Goal: Information Seeking & Learning: Learn about a topic

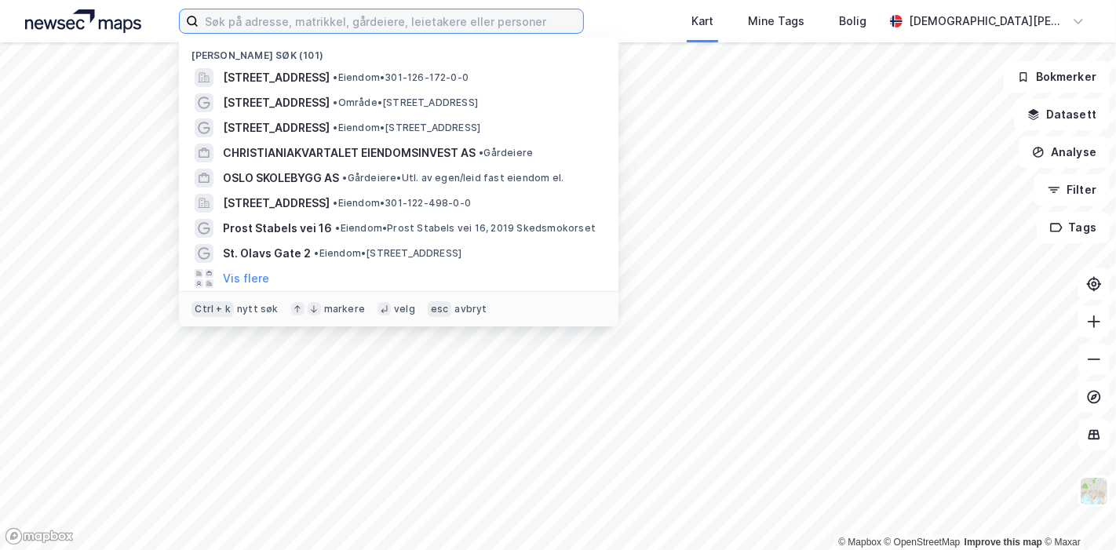
click at [283, 19] on input at bounding box center [391, 21] width 385 height 24
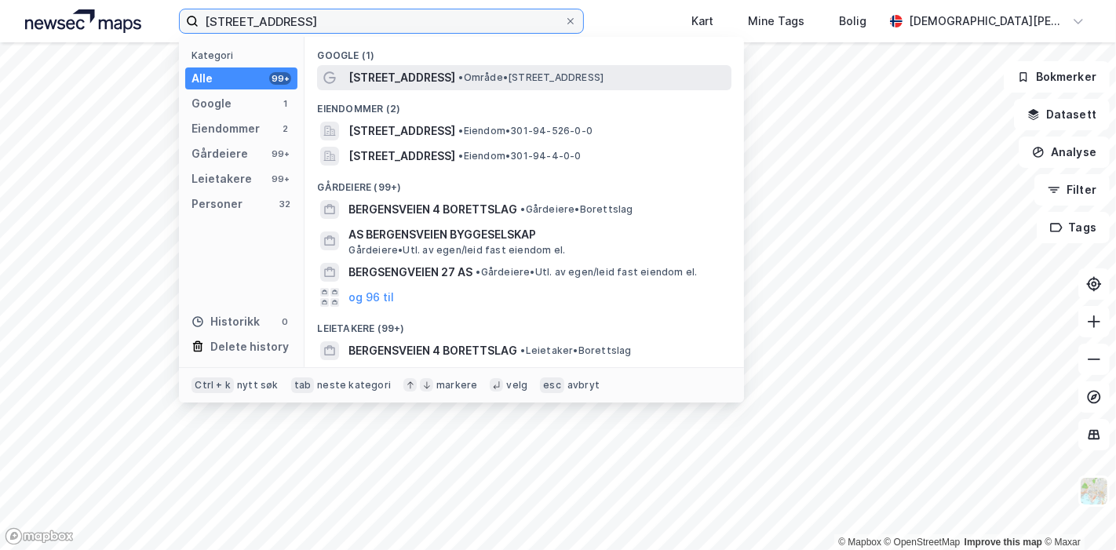
type input "[STREET_ADDRESS]"
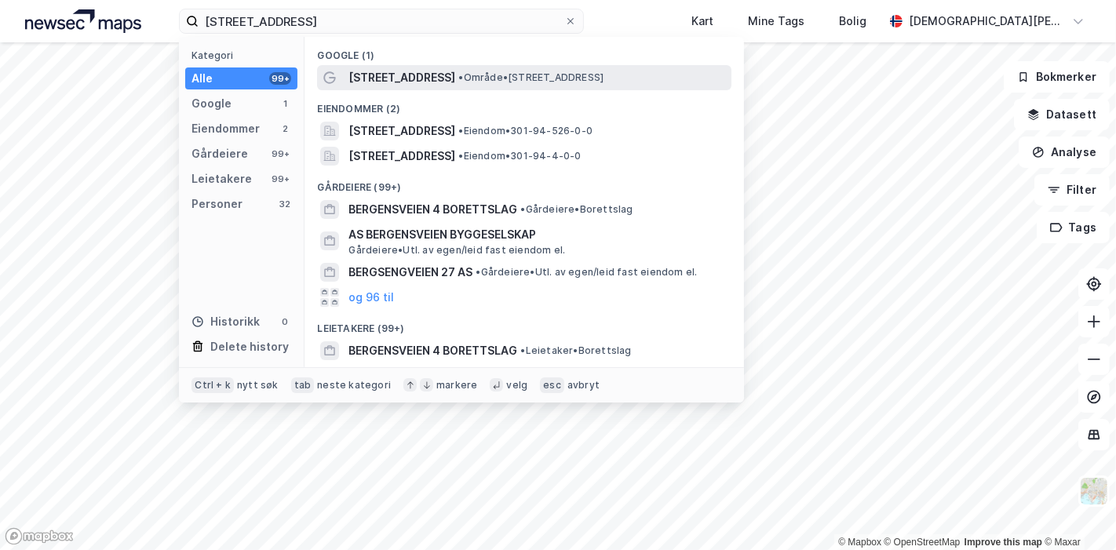
click at [458, 71] on span "• Område • [STREET_ADDRESS]" at bounding box center [530, 77] width 145 height 13
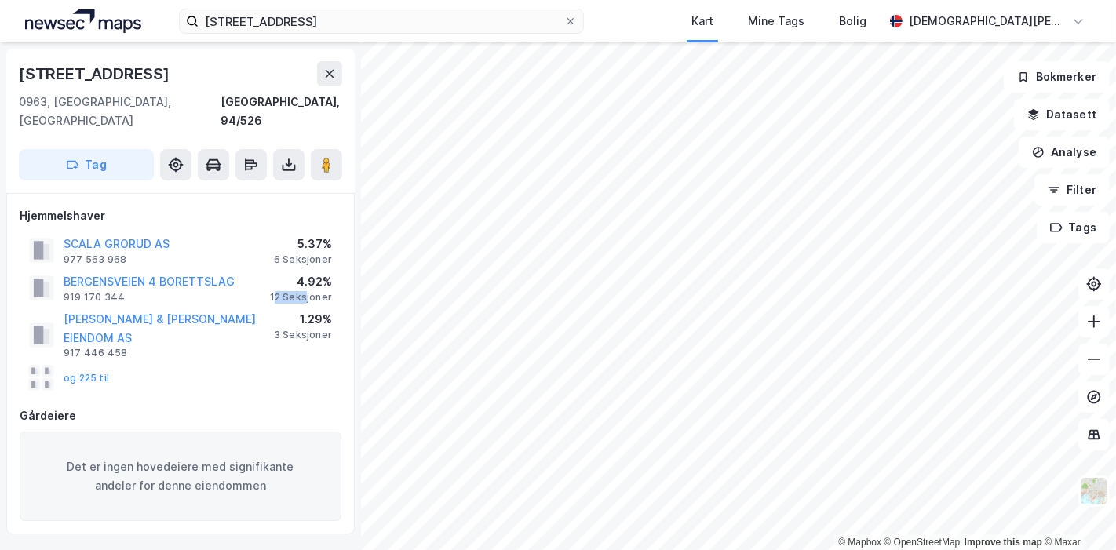
drag, startPoint x: 279, startPoint y: 279, endPoint x: 313, endPoint y: 276, distance: 33.8
click at [312, 291] on div "12 Seksjoner" at bounding box center [301, 297] width 62 height 13
click at [313, 291] on div "12 Seksjoner" at bounding box center [301, 297] width 62 height 13
drag, startPoint x: 311, startPoint y: 279, endPoint x: 276, endPoint y: 283, distance: 34.8
click at [276, 291] on div "12 Seksjoner" at bounding box center [301, 297] width 62 height 13
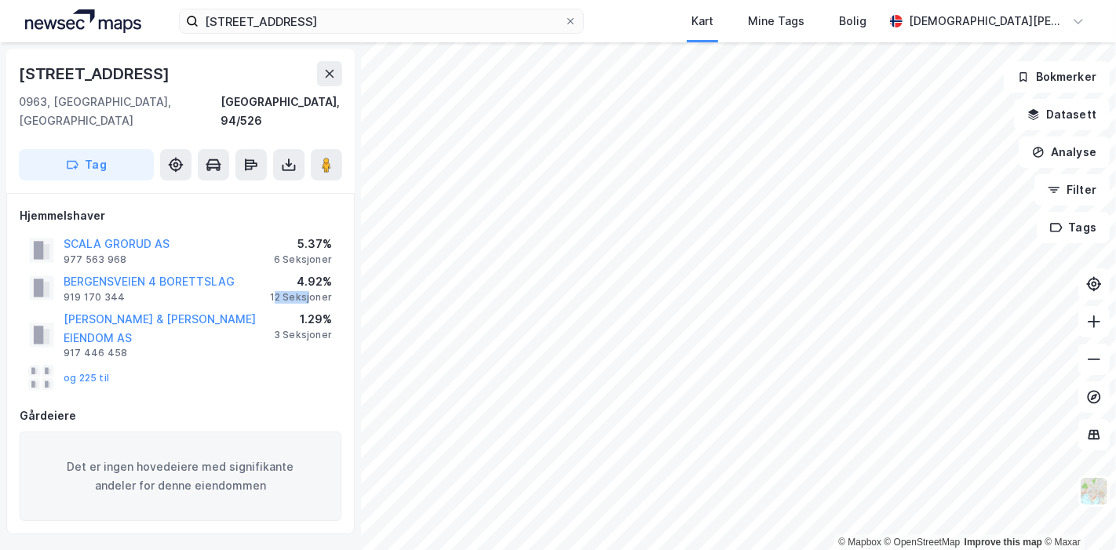
click at [275, 291] on div "12 Seksjoner" at bounding box center [301, 297] width 62 height 13
click at [0, 0] on button "og 225 til" at bounding box center [0, 0] width 0 height 0
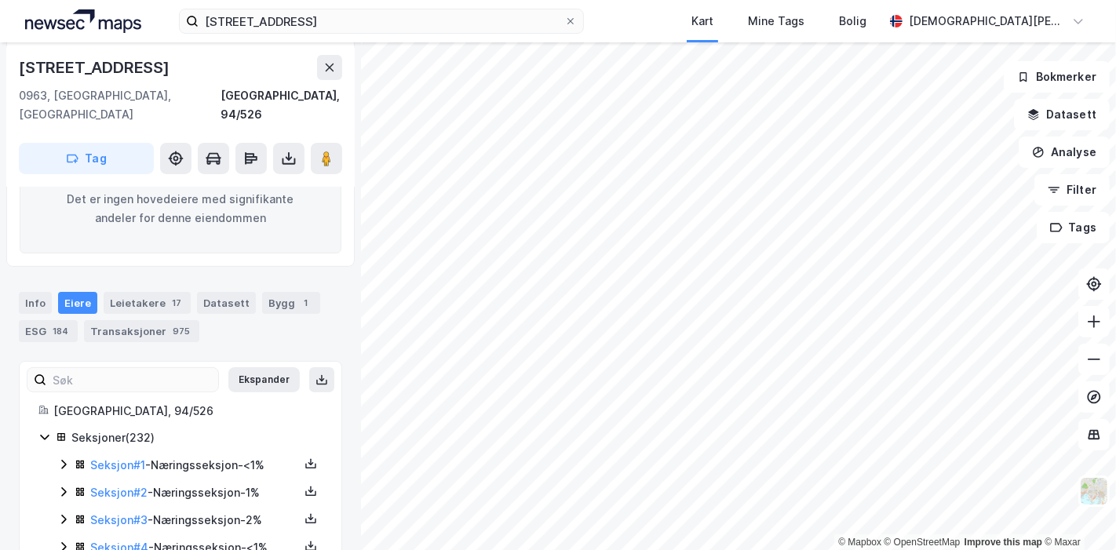
scroll to position [143, 0]
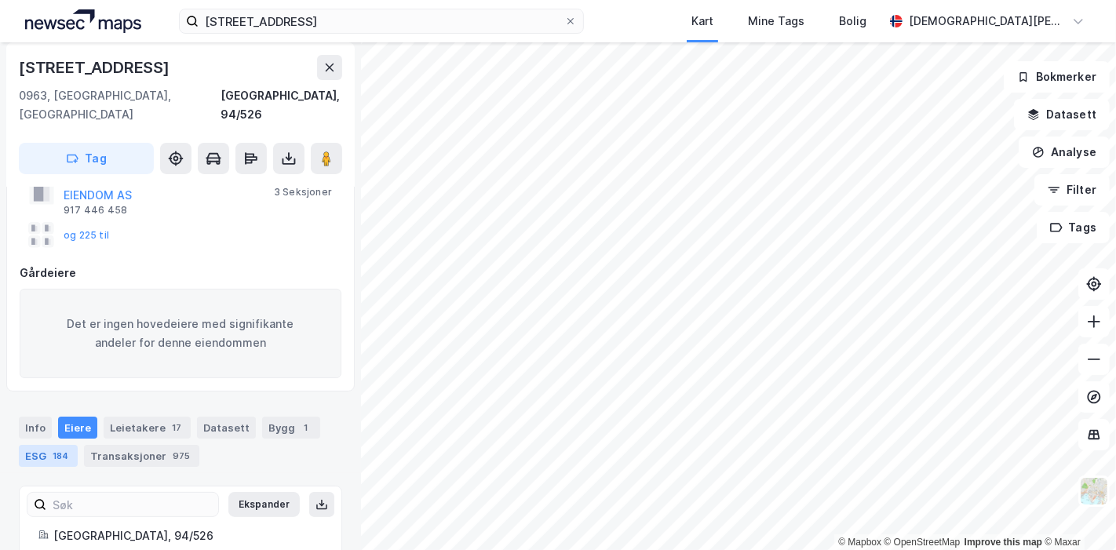
click at [52, 448] on div "184" at bounding box center [60, 456] width 22 height 16
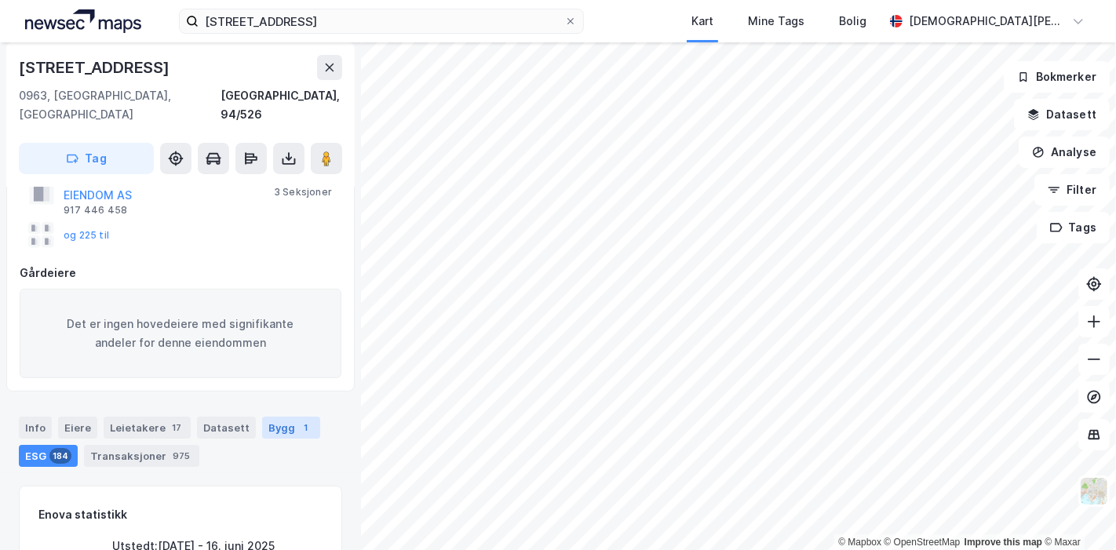
click at [282, 417] on div "Bygg 1" at bounding box center [291, 428] width 58 height 22
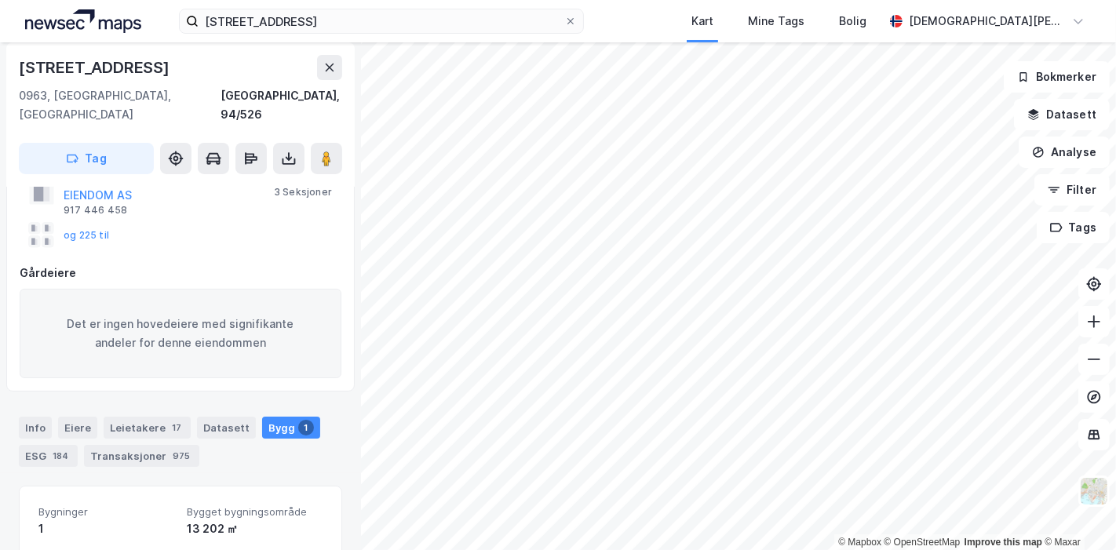
click at [87, 398] on div "Info Eiere Leietakere 17 Datasett Bygg 1 ESG 184 Transaksjoner 975" at bounding box center [180, 435] width 361 height 75
click at [78, 417] on div "Eiere" at bounding box center [77, 428] width 39 height 22
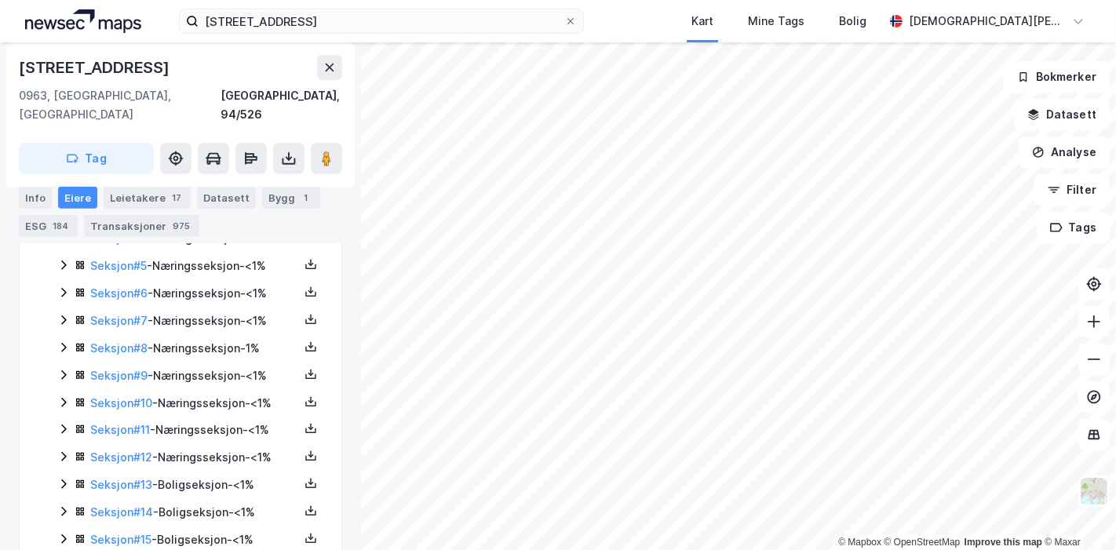
scroll to position [579, 0]
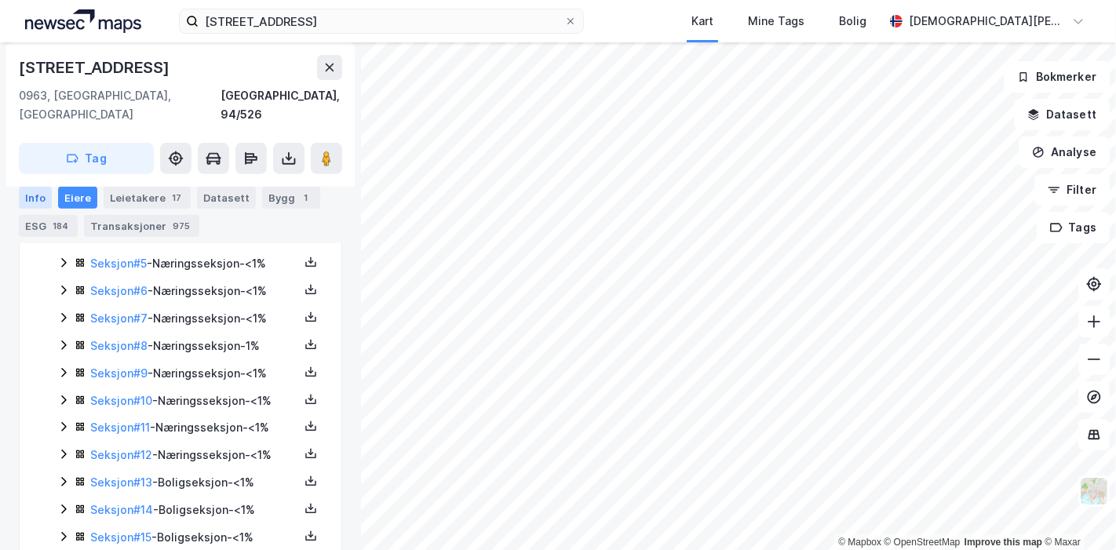
click at [24, 196] on div "Info" at bounding box center [35, 198] width 33 height 22
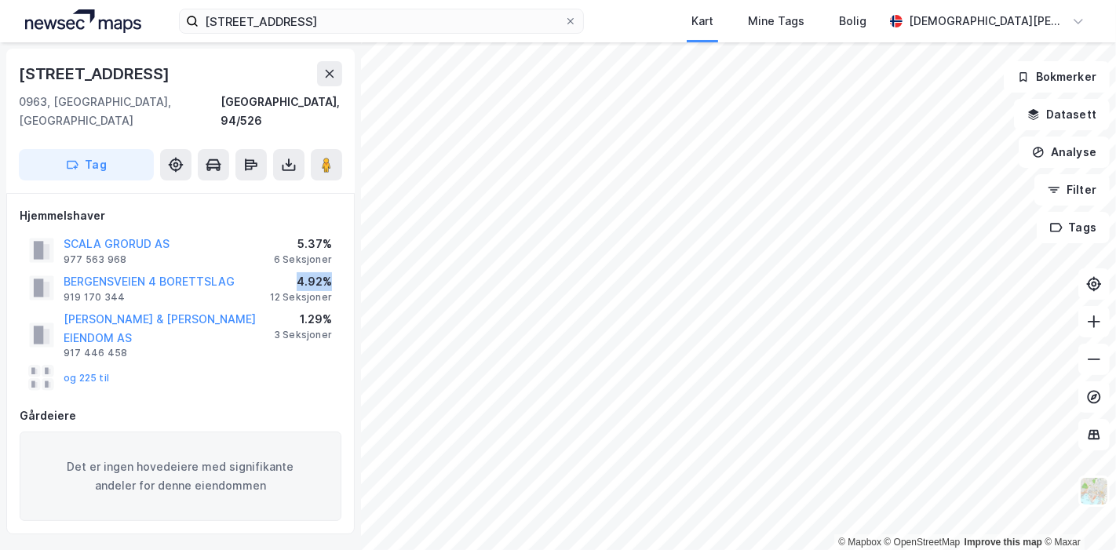
drag, startPoint x: 328, startPoint y: 264, endPoint x: 290, endPoint y: 264, distance: 38.5
click at [290, 272] on div "4.92%" at bounding box center [301, 281] width 62 height 19
click at [310, 272] on div "4.92%" at bounding box center [301, 281] width 62 height 19
click at [301, 272] on div "4.92%" at bounding box center [301, 281] width 62 height 19
drag, startPoint x: 297, startPoint y: 263, endPoint x: 331, endPoint y: 265, distance: 34.6
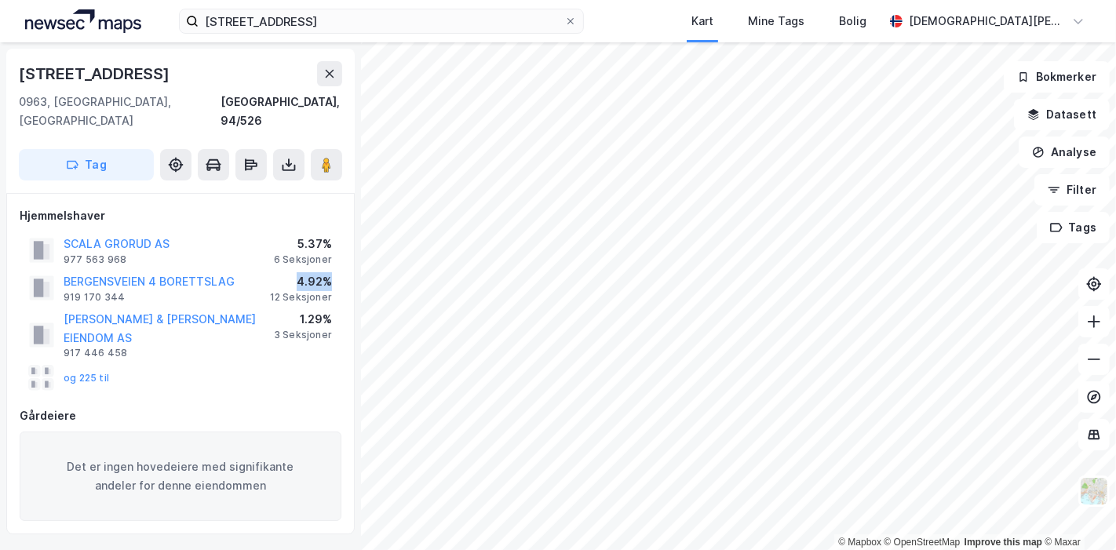
click at [331, 272] on div "4.92%" at bounding box center [301, 281] width 62 height 19
click at [327, 272] on div "4.92%" at bounding box center [301, 281] width 62 height 19
drag, startPoint x: 330, startPoint y: 264, endPoint x: 298, endPoint y: 264, distance: 31.4
click at [298, 269] on div "BERGENSVEIEN 4 BORETTSLAG 919 170 344 4.92% 12 Seksjoner" at bounding box center [181, 288] width 322 height 38
click at [298, 272] on div "4.92%" at bounding box center [301, 281] width 62 height 19
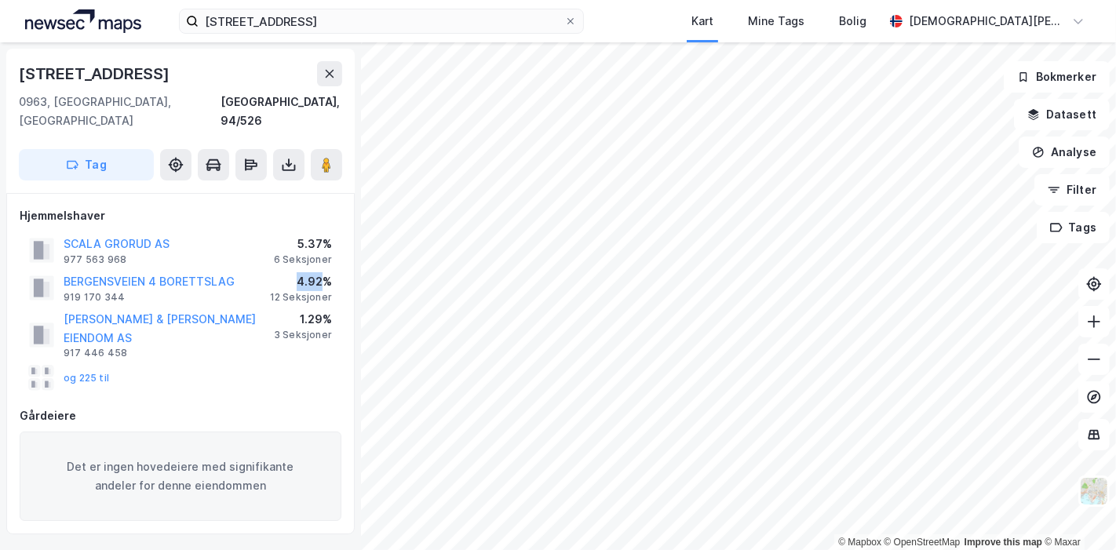
drag, startPoint x: 295, startPoint y: 261, endPoint x: 330, endPoint y: 263, distance: 34.6
click at [328, 272] on div "4.92%" at bounding box center [301, 281] width 62 height 19
click at [331, 272] on div "4.92%" at bounding box center [301, 281] width 62 height 19
click at [332, 269] on div "BERGENSVEIEN 4 BORETTSLAG 919 170 344 4.92% 12 Seksjoner" at bounding box center [181, 288] width 322 height 38
click at [327, 269] on div "BERGENSVEIEN 4 BORETTSLAG 919 170 344 4.92% 12 Seksjoner" at bounding box center [181, 288] width 322 height 38
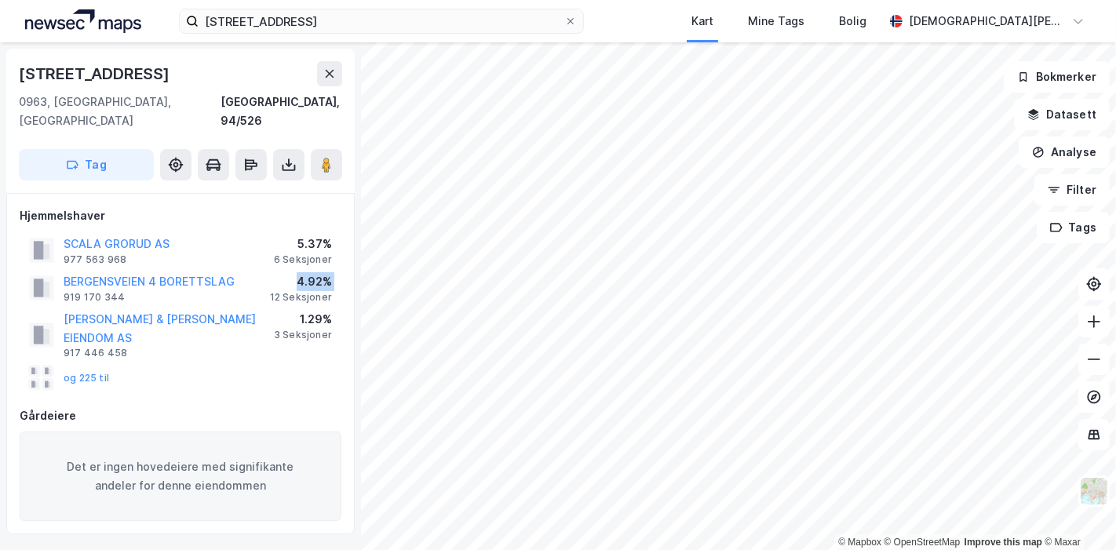
click at [327, 272] on div "4.92%" at bounding box center [301, 281] width 62 height 19
drag, startPoint x: 326, startPoint y: 265, endPoint x: 306, endPoint y: 267, distance: 20.5
click at [307, 272] on div "4.92%" at bounding box center [301, 281] width 62 height 19
click at [302, 272] on div "4.92%" at bounding box center [301, 281] width 62 height 19
drag, startPoint x: 298, startPoint y: 261, endPoint x: 334, endPoint y: 264, distance: 36.3
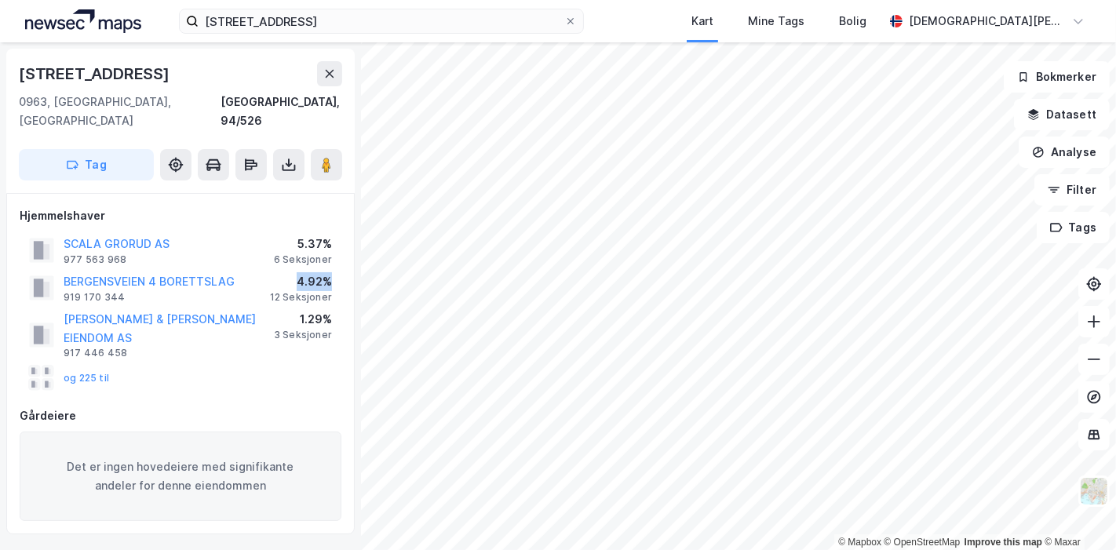
click at [334, 269] on div "BERGENSVEIEN 4 BORETTSLAG 919 170 344 4.92% 12 Seksjoner" at bounding box center [181, 288] width 322 height 38
click at [331, 272] on div "4.92%" at bounding box center [301, 281] width 62 height 19
drag, startPoint x: 330, startPoint y: 264, endPoint x: 304, endPoint y: 264, distance: 25.9
click at [305, 272] on div "4.92%" at bounding box center [301, 281] width 62 height 19
click at [304, 272] on div "4.92%" at bounding box center [301, 281] width 62 height 19
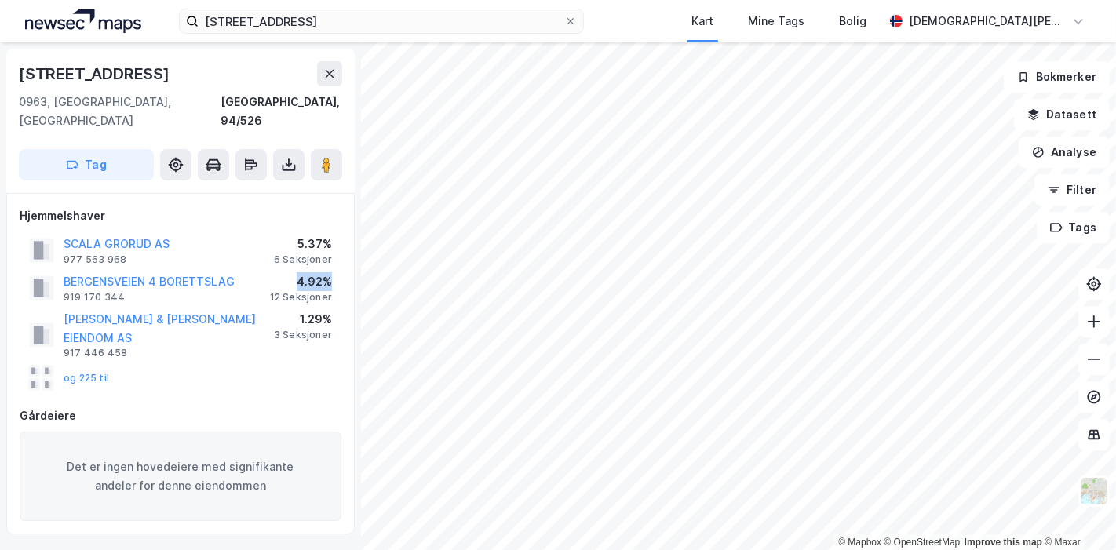
drag, startPoint x: 298, startPoint y: 263, endPoint x: 331, endPoint y: 262, distance: 33.0
click at [331, 272] on div "4.92%" at bounding box center [301, 281] width 62 height 19
click at [334, 269] on div "BERGENSVEIEN 4 BORETTSLAG 919 170 344 4.92% 12 Seksjoner" at bounding box center [181, 288] width 322 height 38
drag, startPoint x: 330, startPoint y: 262, endPoint x: 307, endPoint y: 264, distance: 22.8
click at [307, 272] on div "4.92%" at bounding box center [301, 281] width 62 height 19
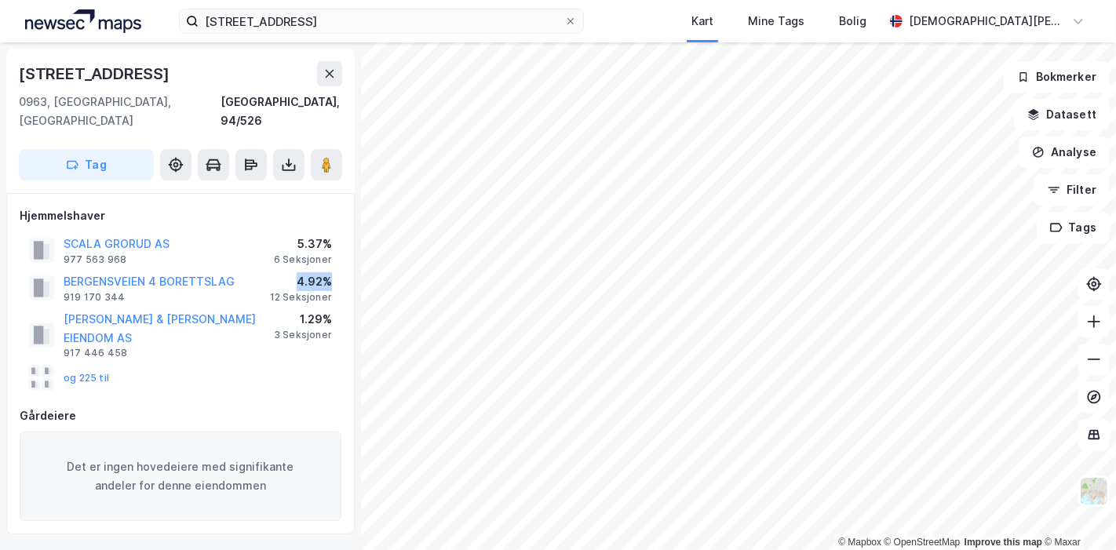
drag, startPoint x: 301, startPoint y: 262, endPoint x: 330, endPoint y: 263, distance: 29.8
click at [330, 272] on div "4.92%" at bounding box center [301, 281] width 62 height 19
click at [331, 272] on div "4.92%" at bounding box center [301, 281] width 62 height 19
click at [330, 272] on div "4.92%" at bounding box center [301, 281] width 62 height 19
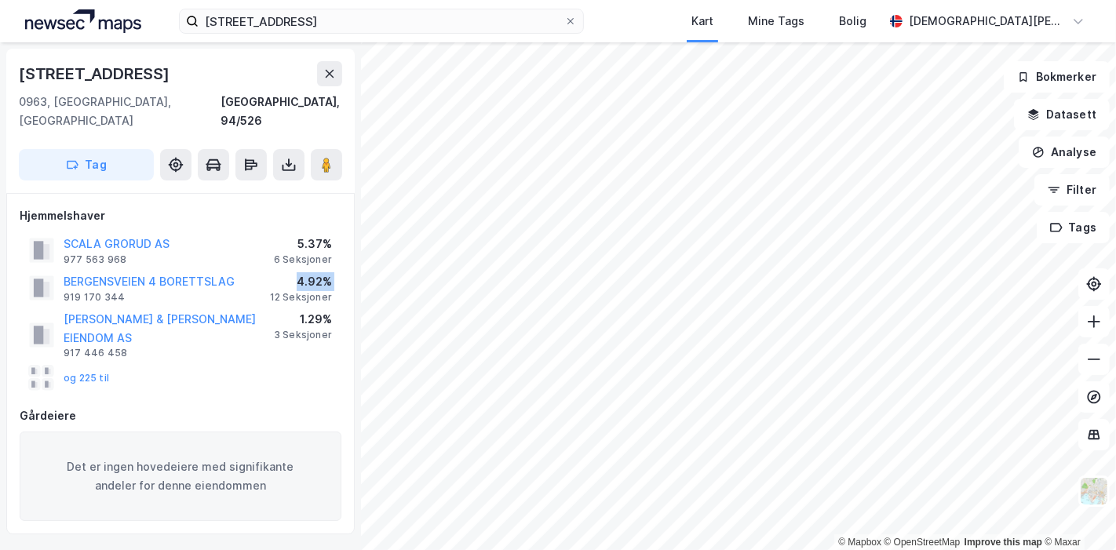
click at [323, 272] on div "4.92%" at bounding box center [301, 281] width 62 height 19
click at [307, 272] on div "4.92%" at bounding box center [301, 281] width 62 height 19
drag, startPoint x: 301, startPoint y: 260, endPoint x: 336, endPoint y: 263, distance: 34.7
click at [336, 269] on div "BERGENSVEIEN 4 BORETTSLAG 919 170 344 4.92% 12 Seksjoner" at bounding box center [181, 288] width 322 height 38
click at [330, 272] on div "4.92%" at bounding box center [301, 281] width 62 height 19
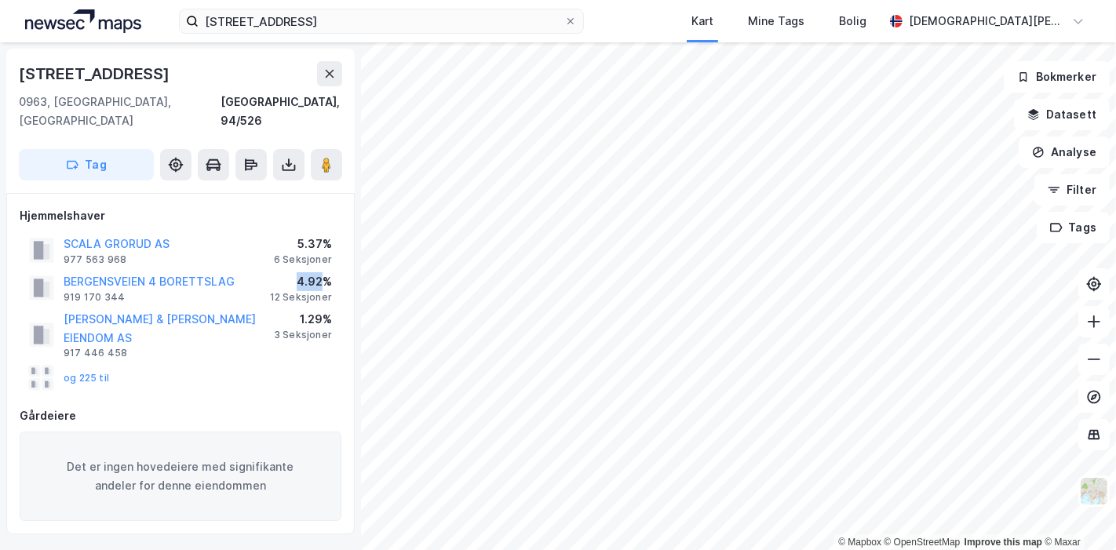
drag, startPoint x: 326, startPoint y: 263, endPoint x: 300, endPoint y: 266, distance: 26.9
click at [300, 272] on div "4.92%" at bounding box center [301, 281] width 62 height 19
click at [298, 272] on div "4.92%" at bounding box center [301, 281] width 62 height 19
drag, startPoint x: 298, startPoint y: 263, endPoint x: 327, endPoint y: 264, distance: 29.0
click at [323, 272] on div "4.92%" at bounding box center [301, 281] width 62 height 19
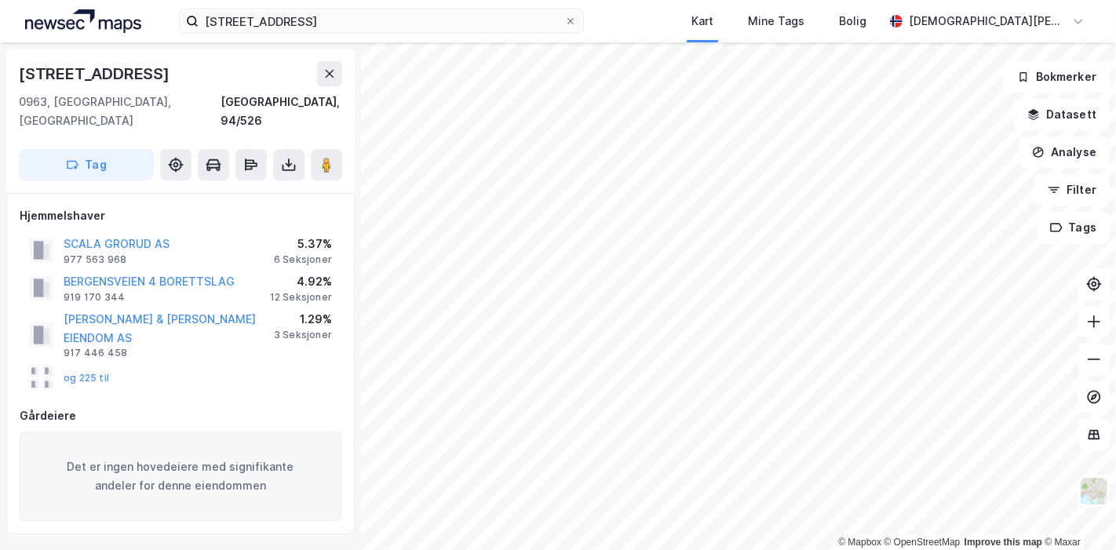
click at [333, 269] on div "BERGENSVEIEN 4 BORETTSLAG 919 170 344 4.92% 12 Seksjoner" at bounding box center [181, 288] width 322 height 38
drag, startPoint x: 330, startPoint y: 263, endPoint x: 304, endPoint y: 264, distance: 25.9
click at [304, 272] on div "4.92%" at bounding box center [301, 281] width 62 height 19
click at [301, 272] on div "4.92%" at bounding box center [301, 281] width 62 height 19
drag, startPoint x: 298, startPoint y: 263, endPoint x: 329, endPoint y: 262, distance: 30.6
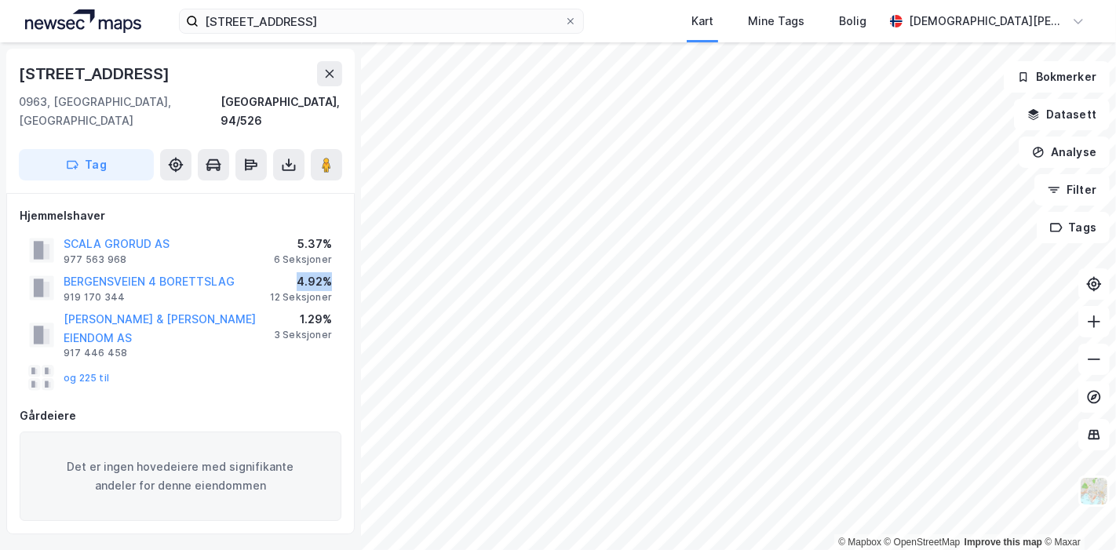
click at [329, 272] on div "4.92%" at bounding box center [301, 281] width 62 height 19
click at [330, 272] on div "4.92%" at bounding box center [301, 281] width 62 height 19
drag, startPoint x: 331, startPoint y: 262, endPoint x: 296, endPoint y: 268, distance: 35.7
click at [296, 272] on div "4.92%" at bounding box center [301, 281] width 62 height 19
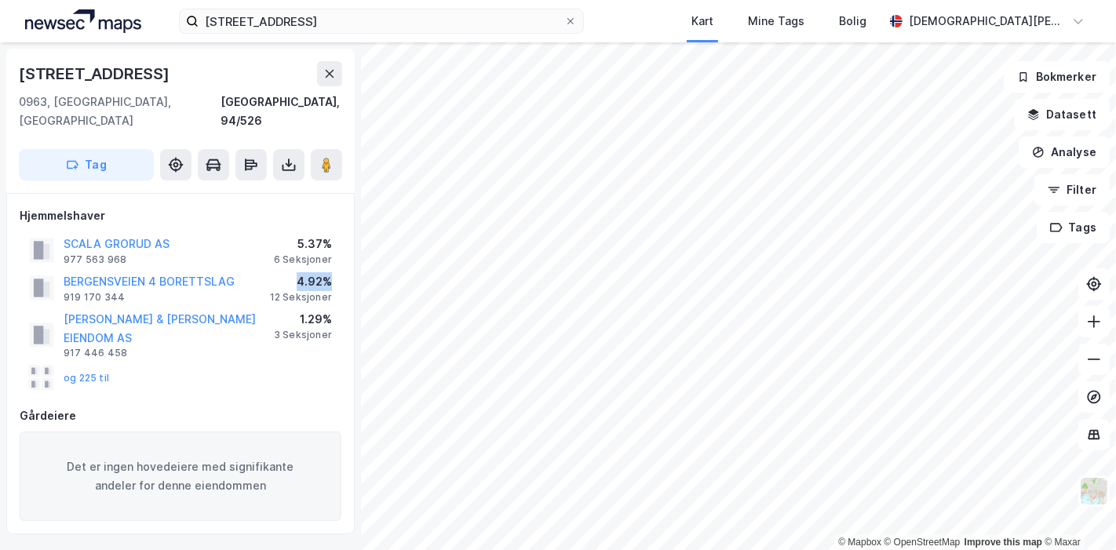
drag, startPoint x: 296, startPoint y: 265, endPoint x: 330, endPoint y: 262, distance: 33.9
click at [330, 272] on div "4.92%" at bounding box center [301, 281] width 62 height 19
drag, startPoint x: 276, startPoint y: 276, endPoint x: 315, endPoint y: 280, distance: 38.7
click at [312, 291] on div "12 Seksjoner" at bounding box center [301, 297] width 62 height 13
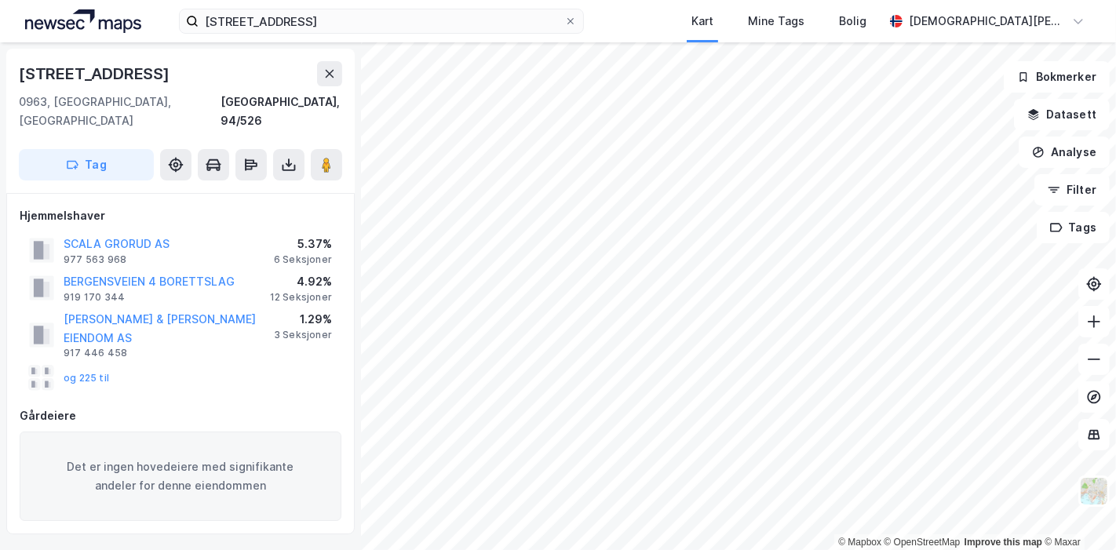
click at [315, 291] on div "12 Seksjoner" at bounding box center [301, 297] width 62 height 13
drag, startPoint x: 330, startPoint y: 279, endPoint x: 279, endPoint y: 277, distance: 51.0
click at [279, 291] on div "12 Seksjoner" at bounding box center [301, 297] width 62 height 13
click at [271, 276] on div "BERGENSVEIEN 4 BORETTSLAG 919 170 344 4.92% 12 Seksjoner" at bounding box center [181, 288] width 322 height 38
